Goal: Find specific page/section: Find specific page/section

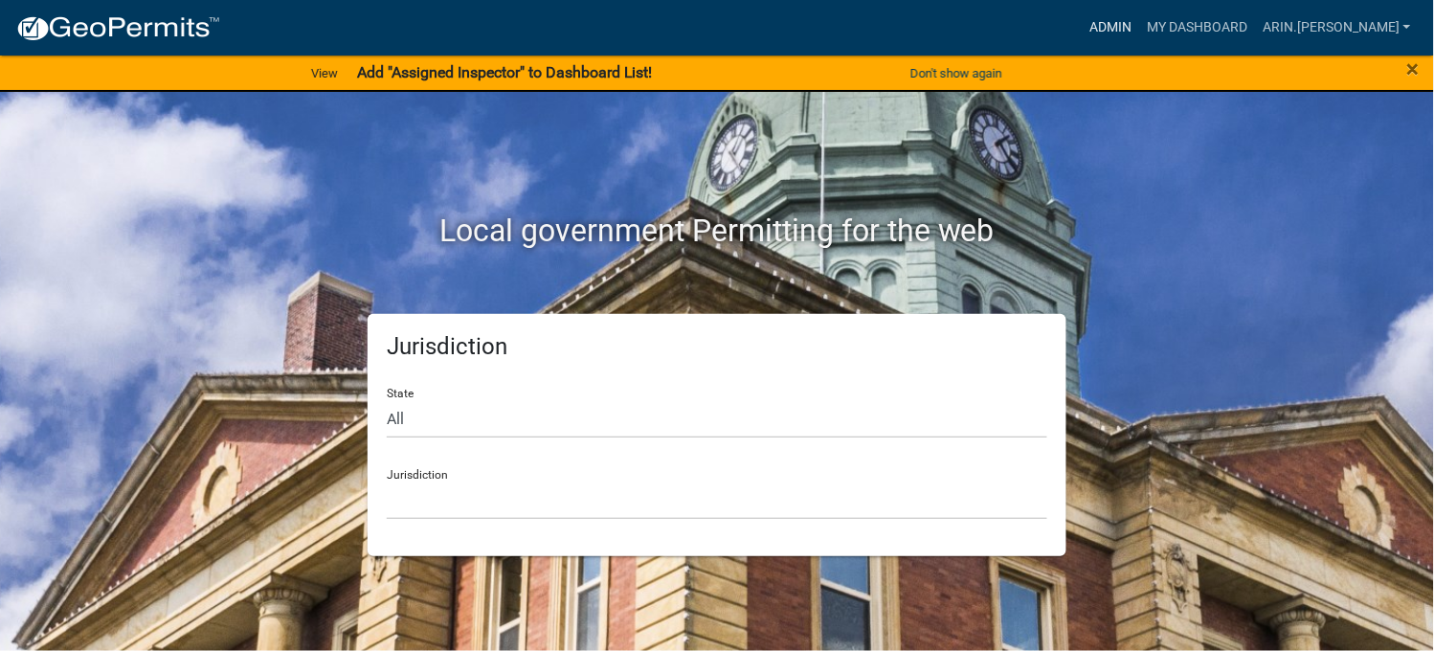
click at [1139, 24] on link "Admin" at bounding box center [1110, 28] width 57 height 36
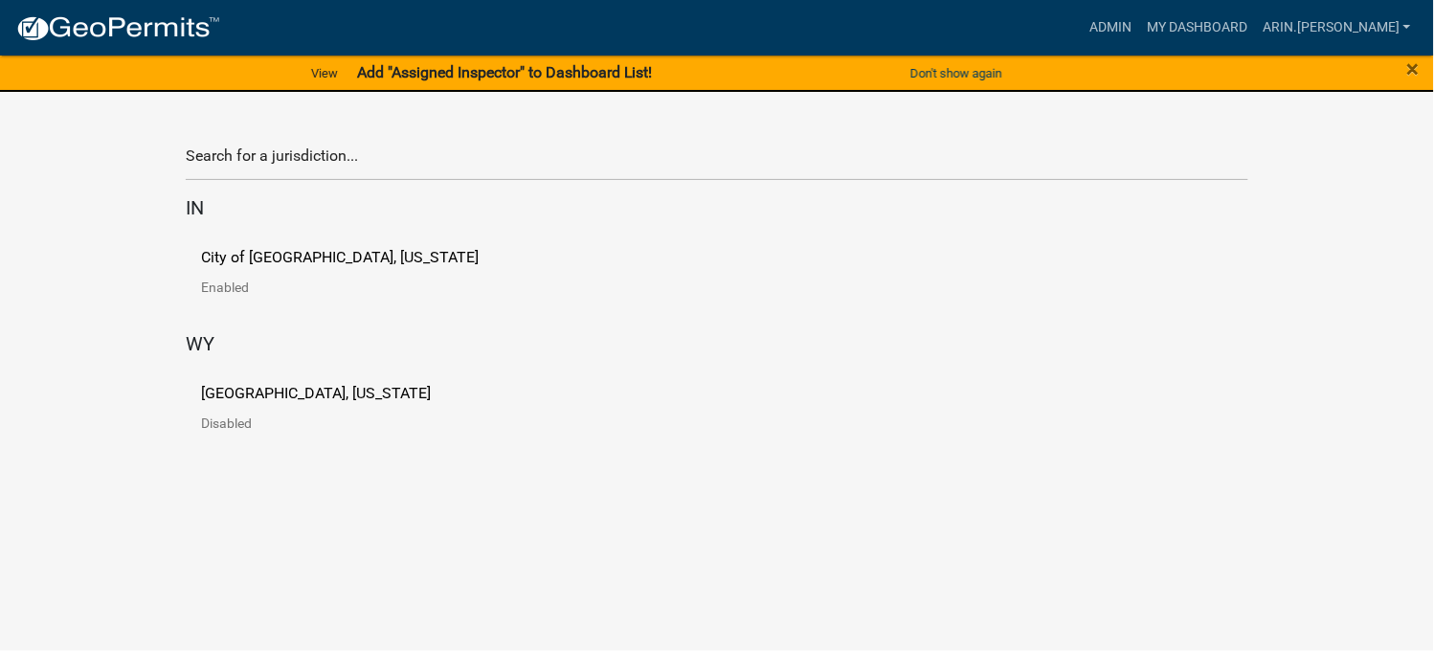
click at [295, 280] on p "Enabled" at bounding box center [355, 286] width 308 height 13
